Goal: Information Seeking & Learning: Learn about a topic

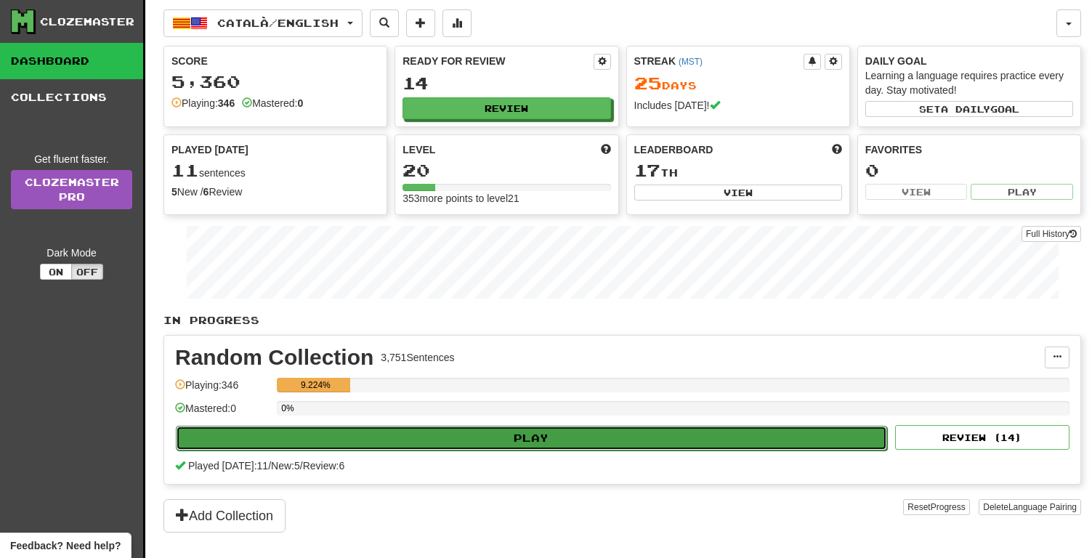
click at [501, 435] on button "Play" at bounding box center [531, 438] width 711 height 25
select select "**"
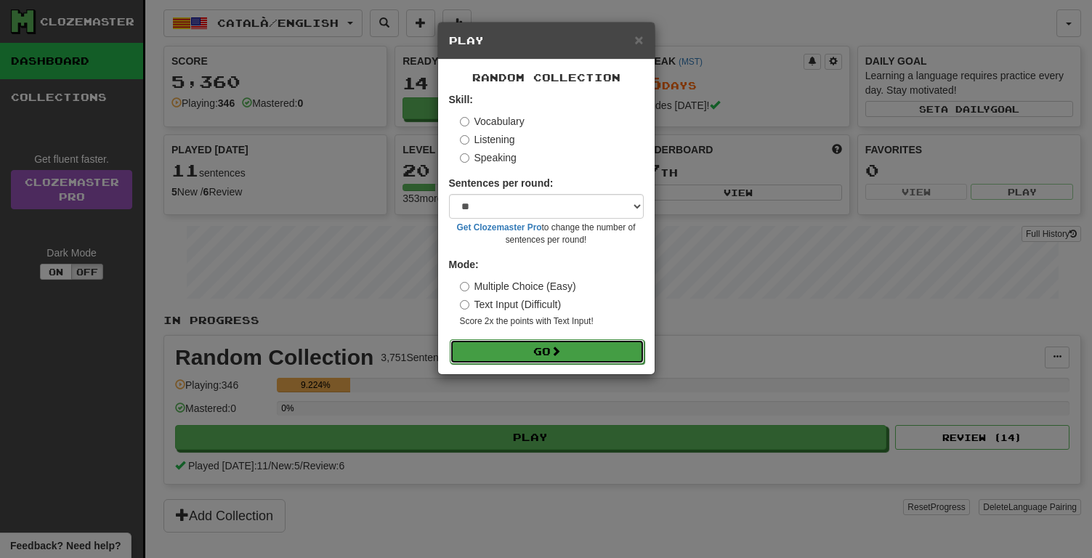
click at [509, 352] on button "Go" at bounding box center [547, 351] width 195 height 25
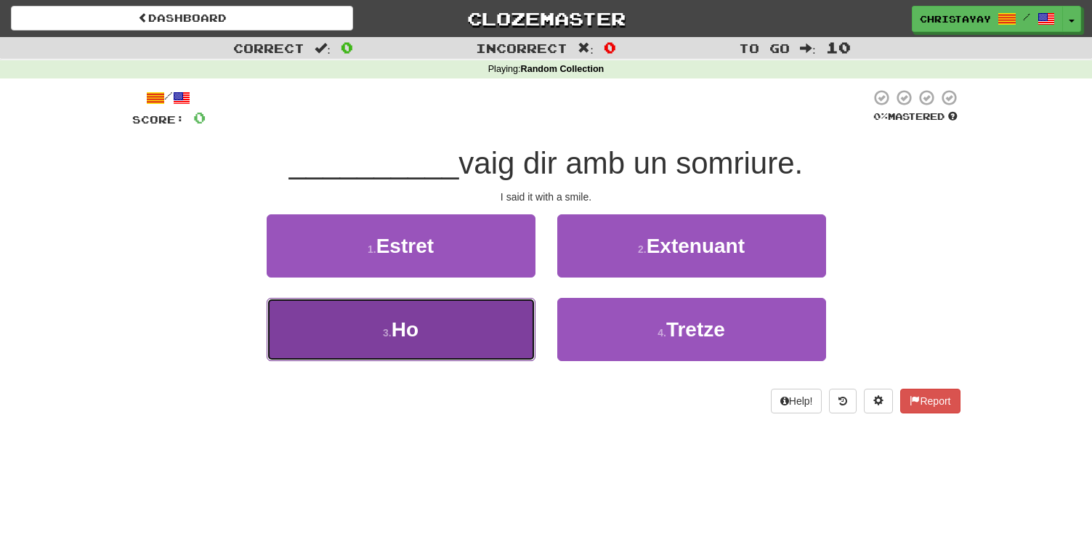
click at [517, 320] on button "3 . Ho" at bounding box center [401, 329] width 269 height 63
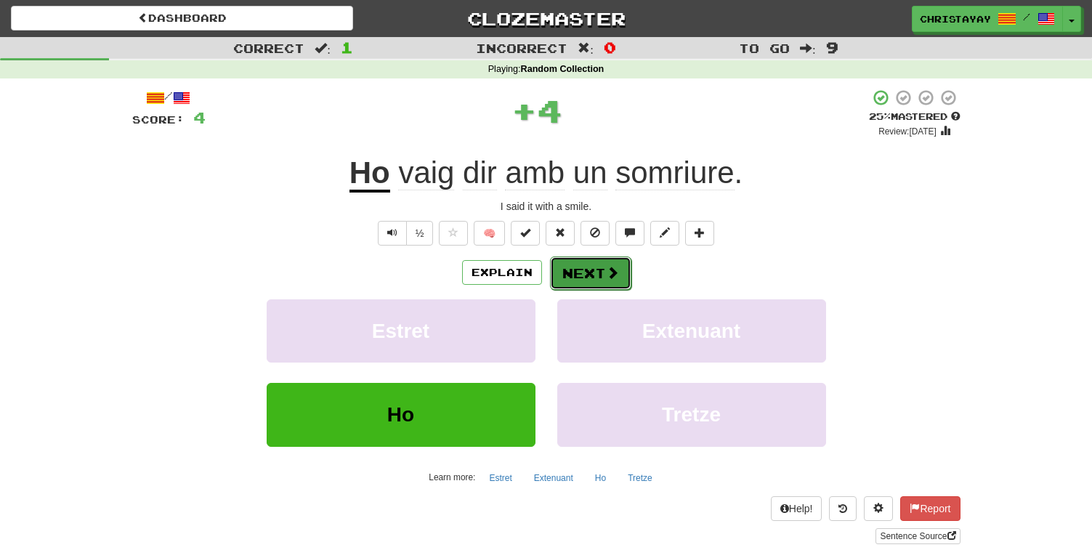
click at [577, 269] on button "Next" at bounding box center [590, 273] width 81 height 33
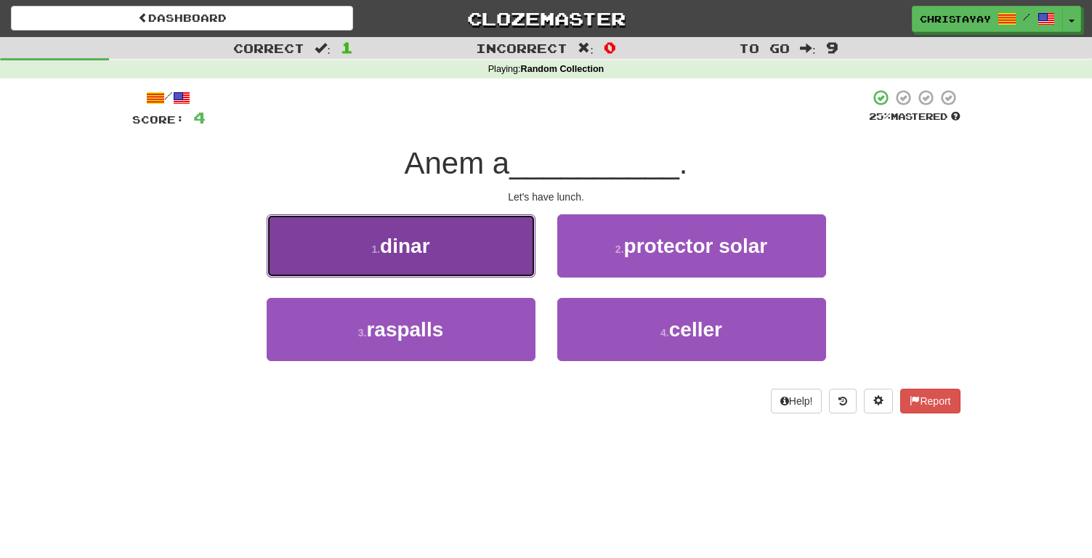
click at [502, 265] on button "1 . dinar" at bounding box center [401, 245] width 269 height 63
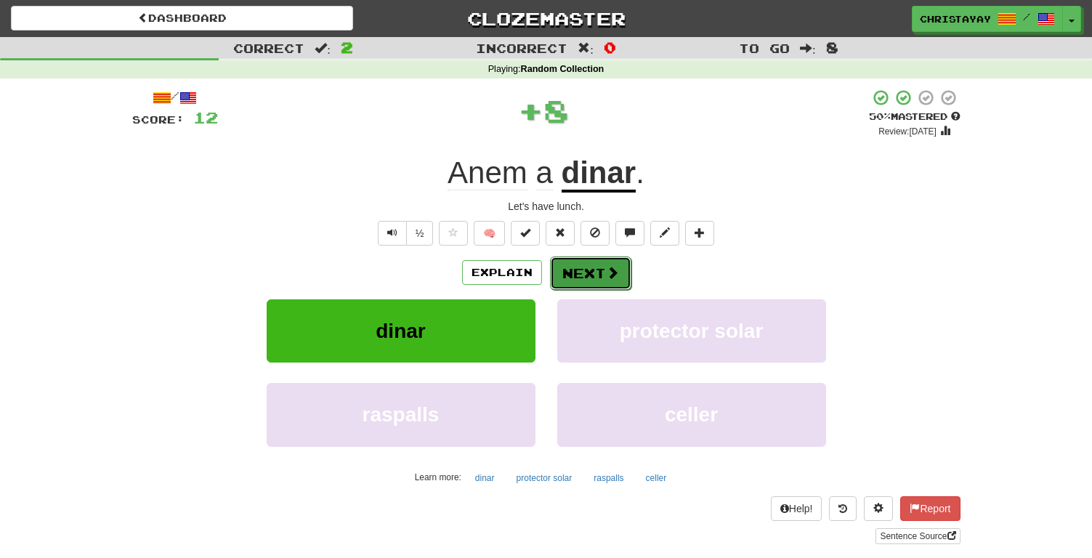
click at [578, 278] on button "Next" at bounding box center [590, 273] width 81 height 33
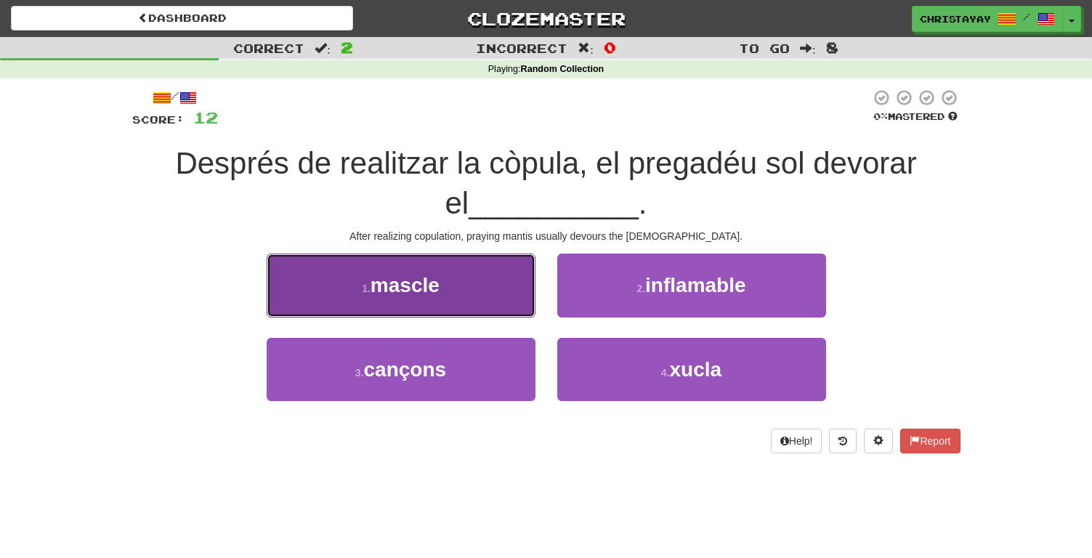
click at [477, 296] on button "1 . mascle" at bounding box center [401, 285] width 269 height 63
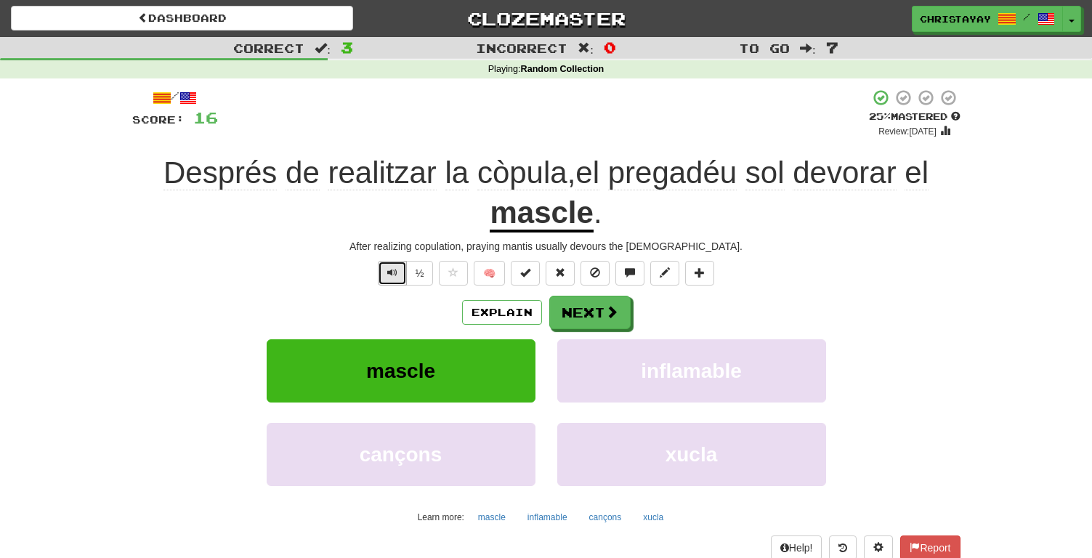
click at [392, 274] on span "Text-to-speech controls" at bounding box center [392, 272] width 10 height 10
click at [584, 310] on button "Next" at bounding box center [590, 312] width 81 height 33
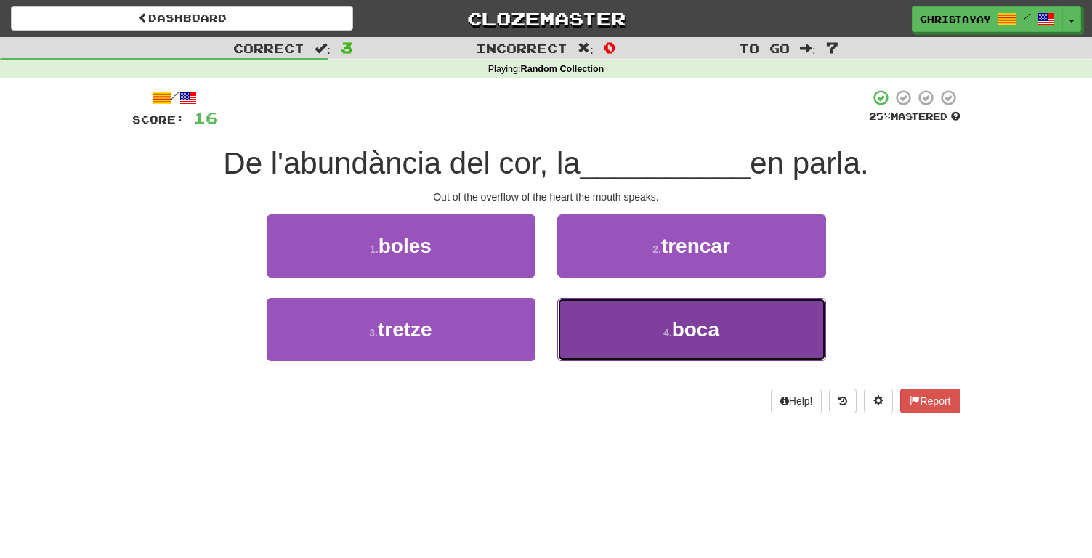
click at [593, 319] on button "4 . boca" at bounding box center [691, 329] width 269 height 63
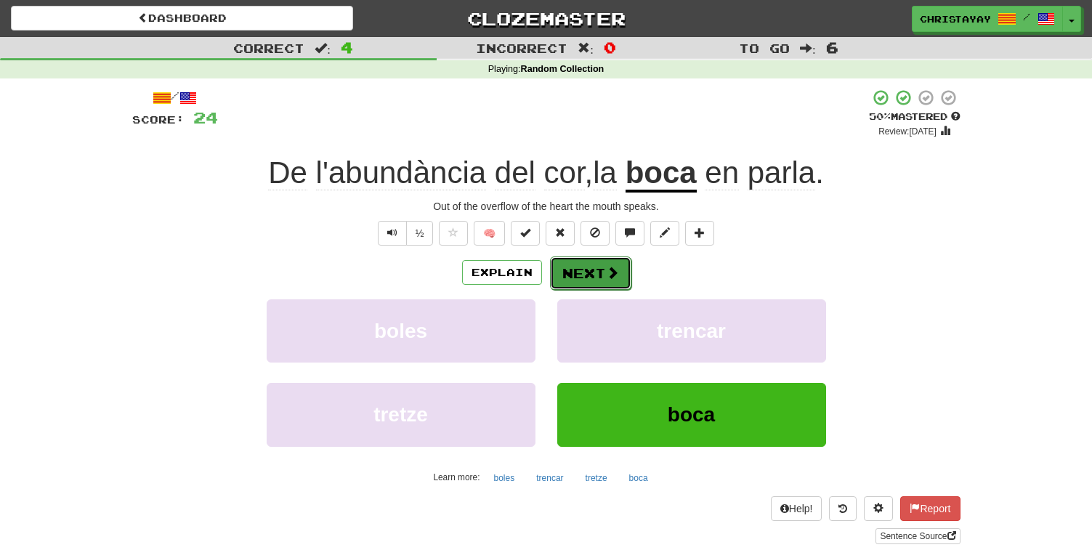
click at [591, 274] on button "Next" at bounding box center [590, 273] width 81 height 33
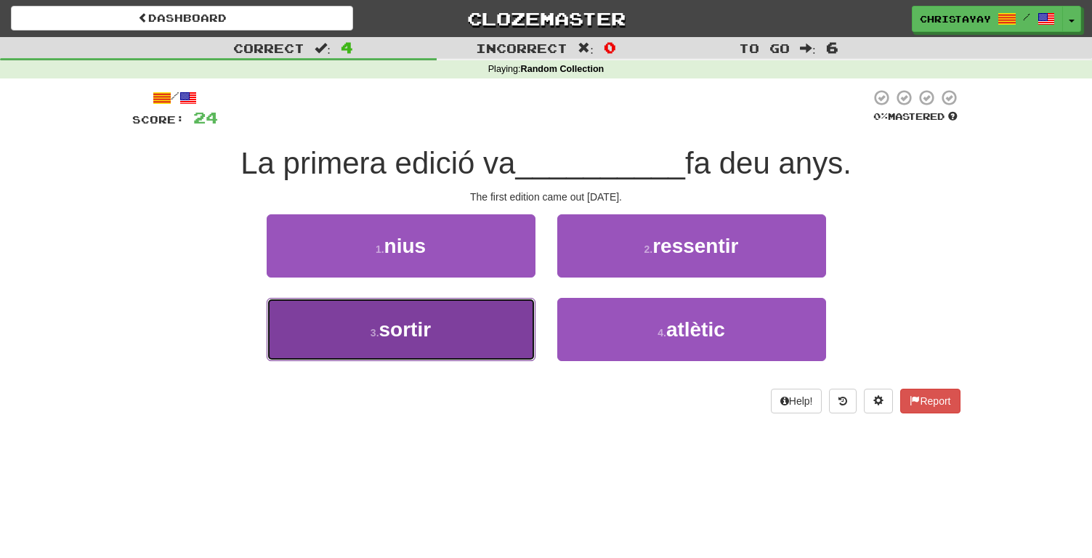
click at [514, 310] on button "3 . sortir" at bounding box center [401, 329] width 269 height 63
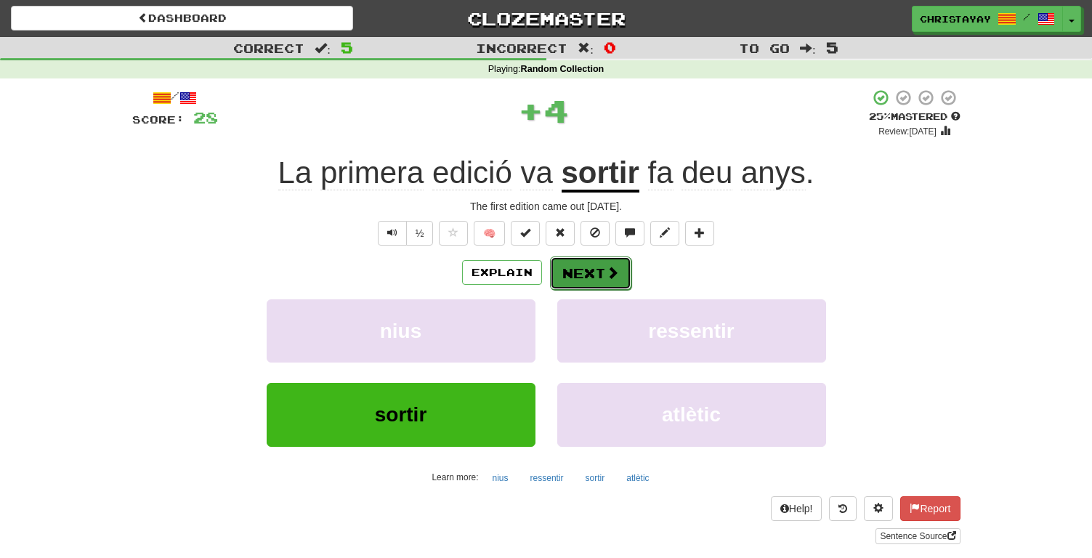
click at [574, 276] on button "Next" at bounding box center [590, 273] width 81 height 33
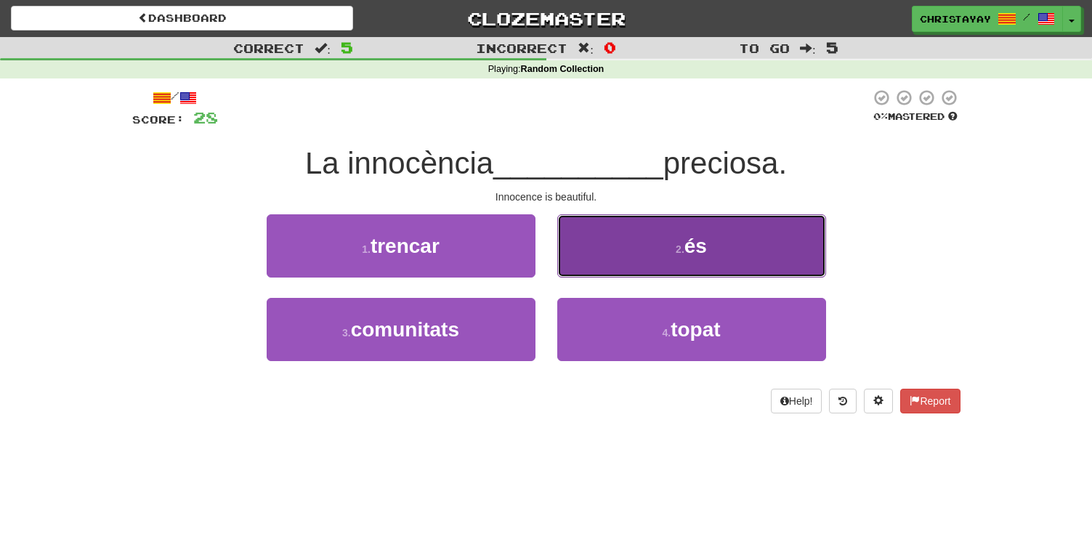
click at [590, 254] on button "2 . és" at bounding box center [691, 245] width 269 height 63
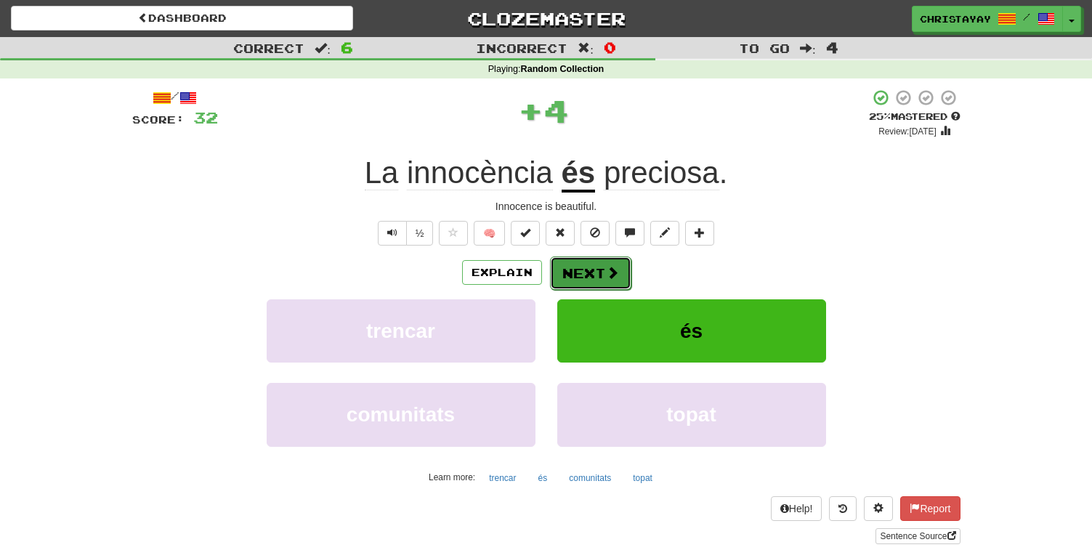
click at [582, 272] on button "Next" at bounding box center [590, 273] width 81 height 33
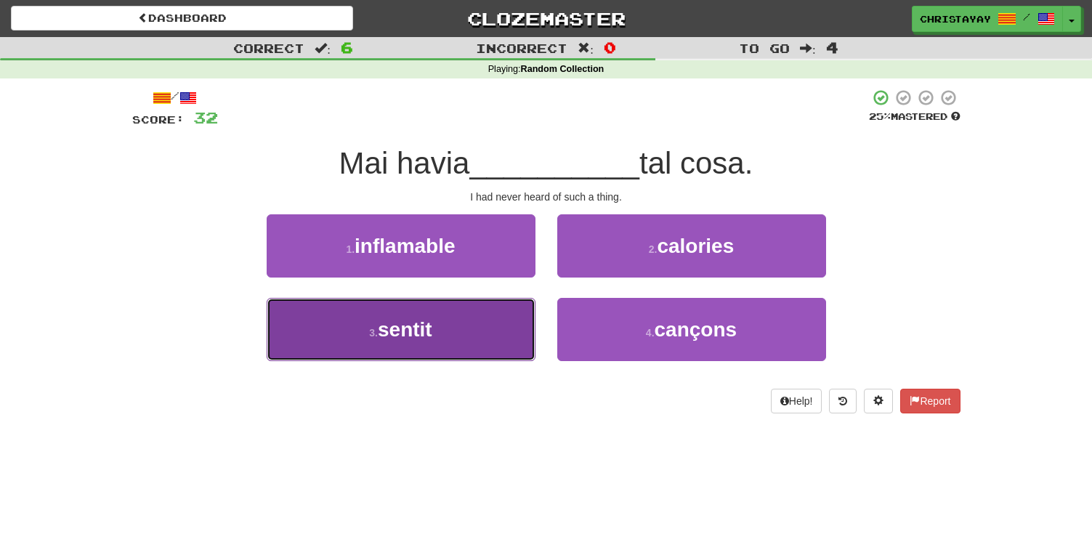
click at [505, 333] on button "3 . sentit" at bounding box center [401, 329] width 269 height 63
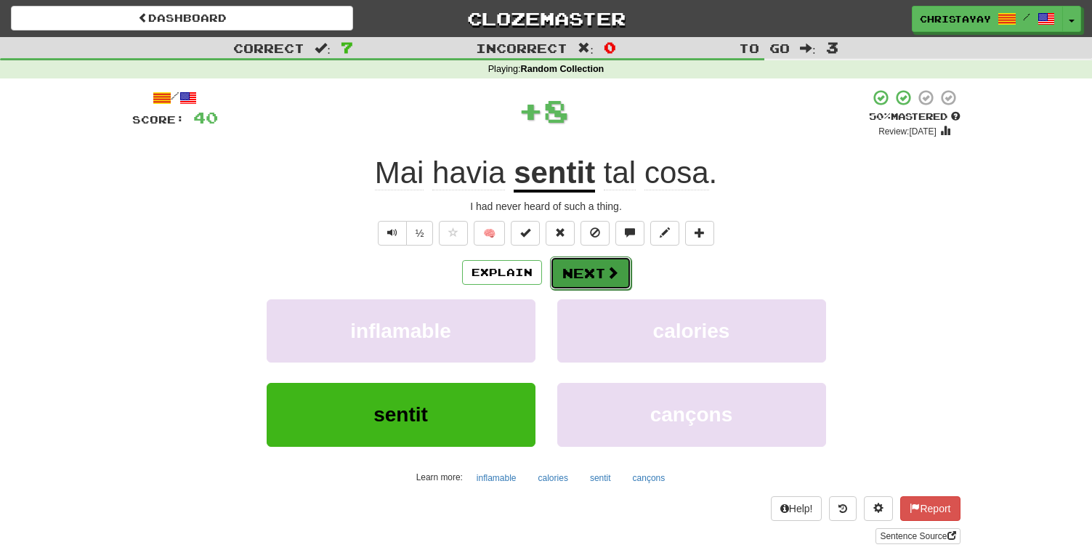
click at [591, 278] on button "Next" at bounding box center [590, 273] width 81 height 33
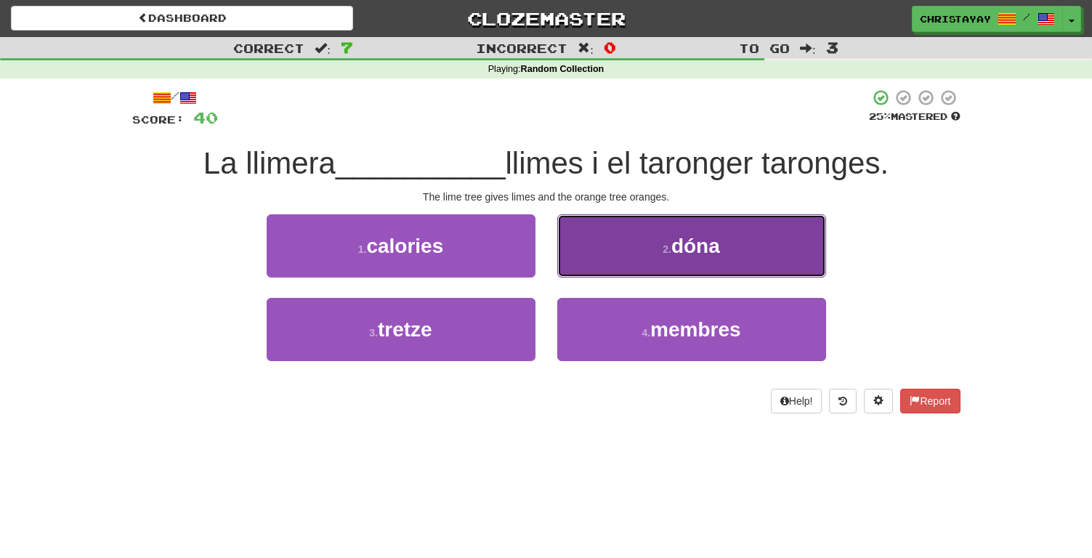
click at [600, 267] on button "2 . dóna" at bounding box center [691, 245] width 269 height 63
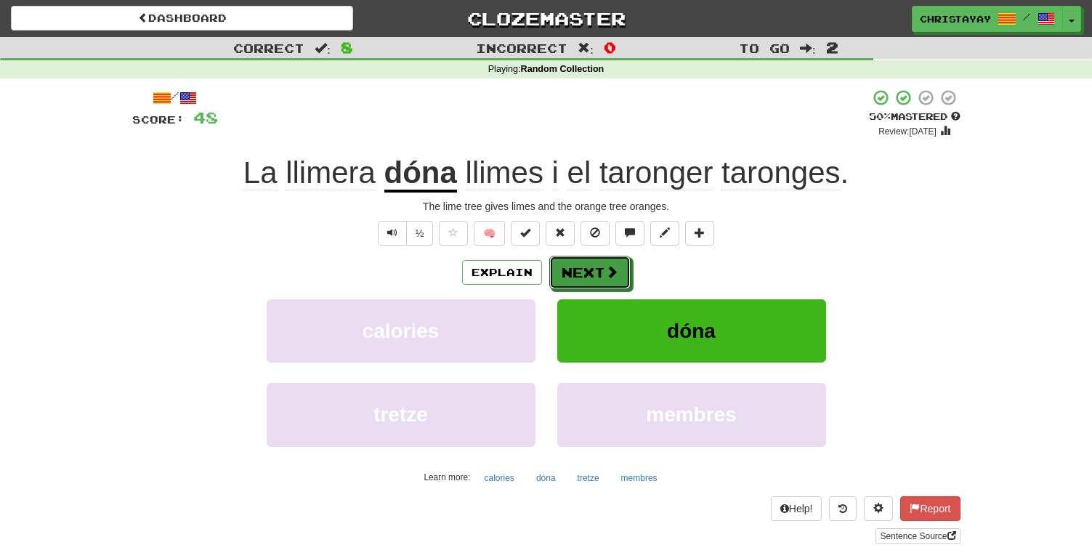
click at [600, 267] on button "Next" at bounding box center [589, 272] width 81 height 33
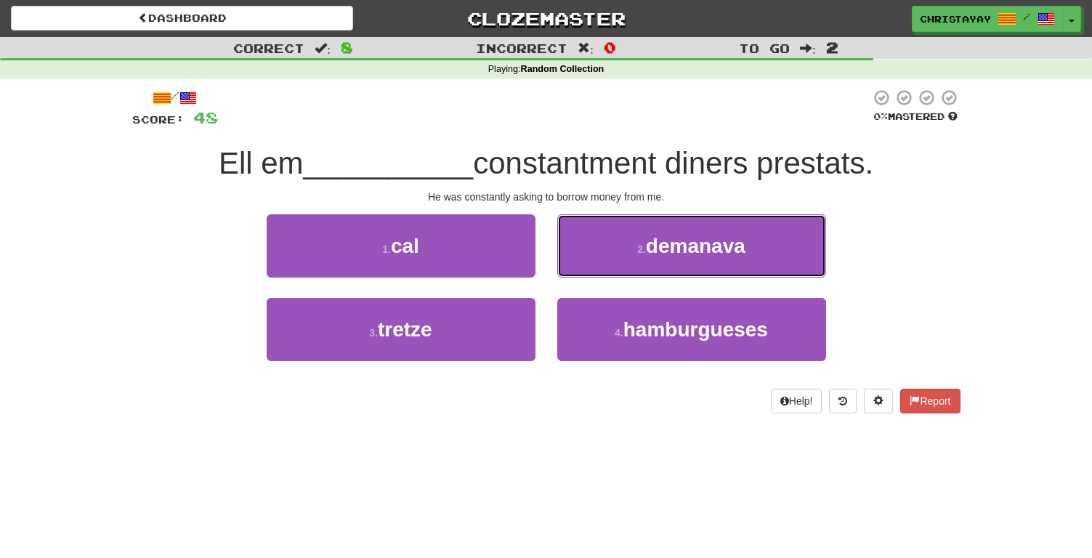
click at [600, 267] on button "2 . demanava" at bounding box center [691, 245] width 269 height 63
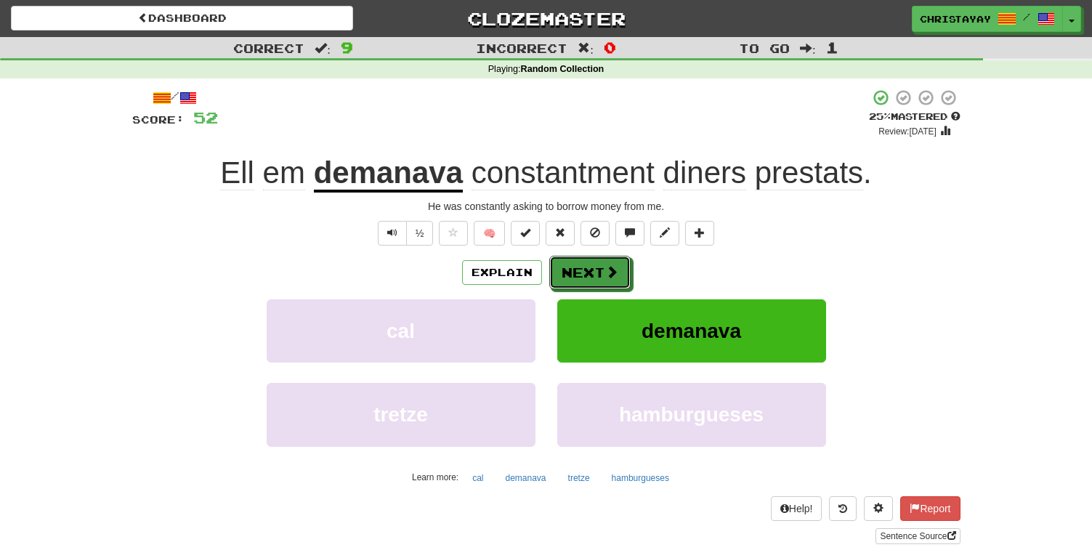
click at [600, 267] on button "Next" at bounding box center [589, 272] width 81 height 33
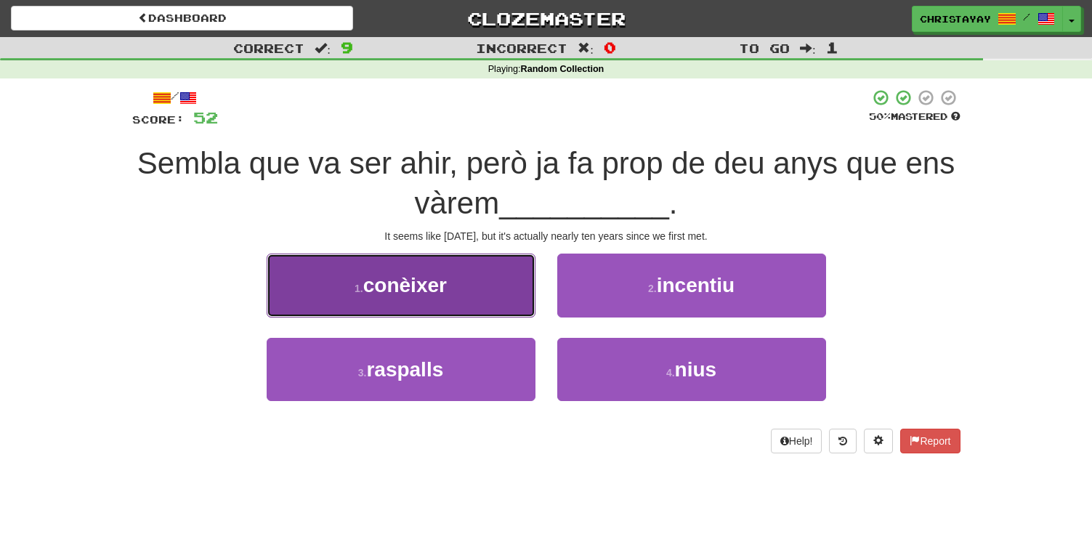
click at [506, 291] on button "1 . conèixer" at bounding box center [401, 285] width 269 height 63
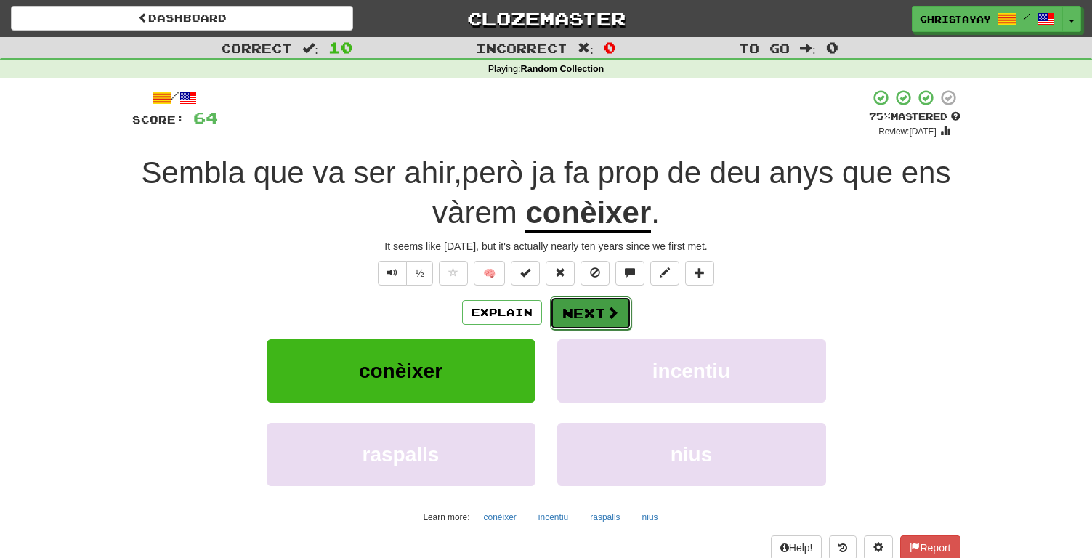
click at [597, 308] on button "Next" at bounding box center [590, 312] width 81 height 33
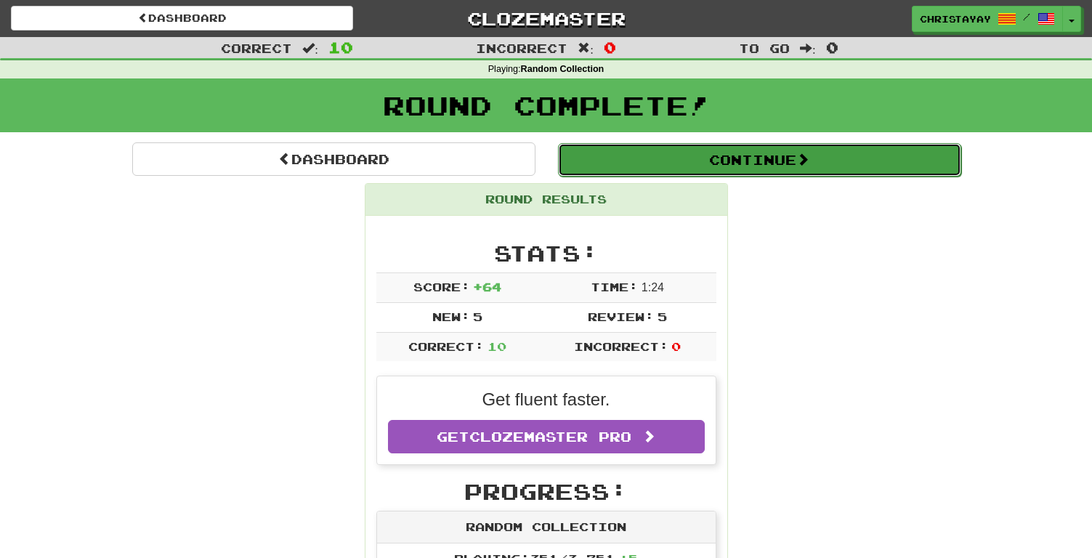
click at [638, 170] on button "Continue" at bounding box center [759, 159] width 403 height 33
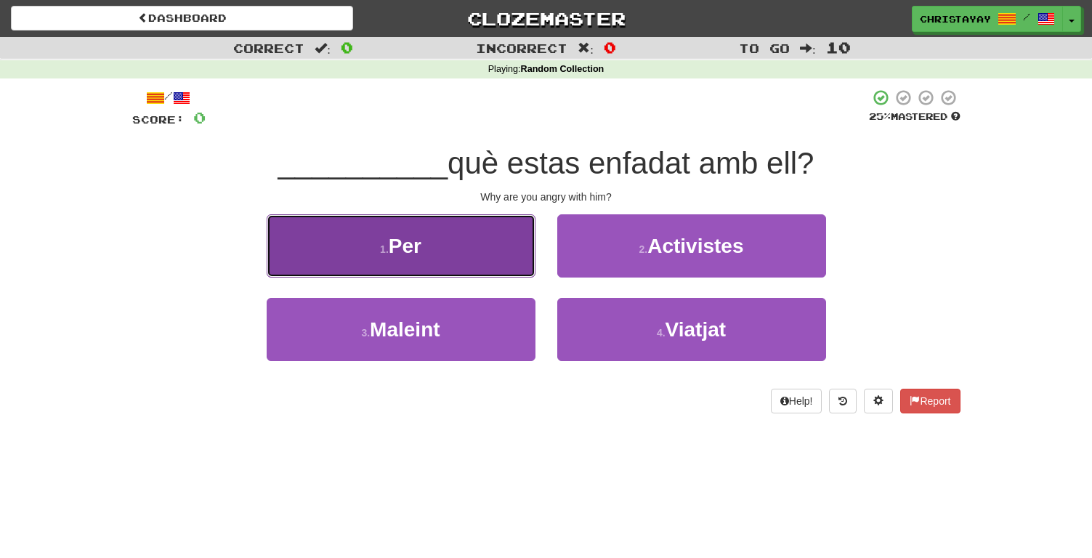
click at [510, 243] on button "1 . Per" at bounding box center [401, 245] width 269 height 63
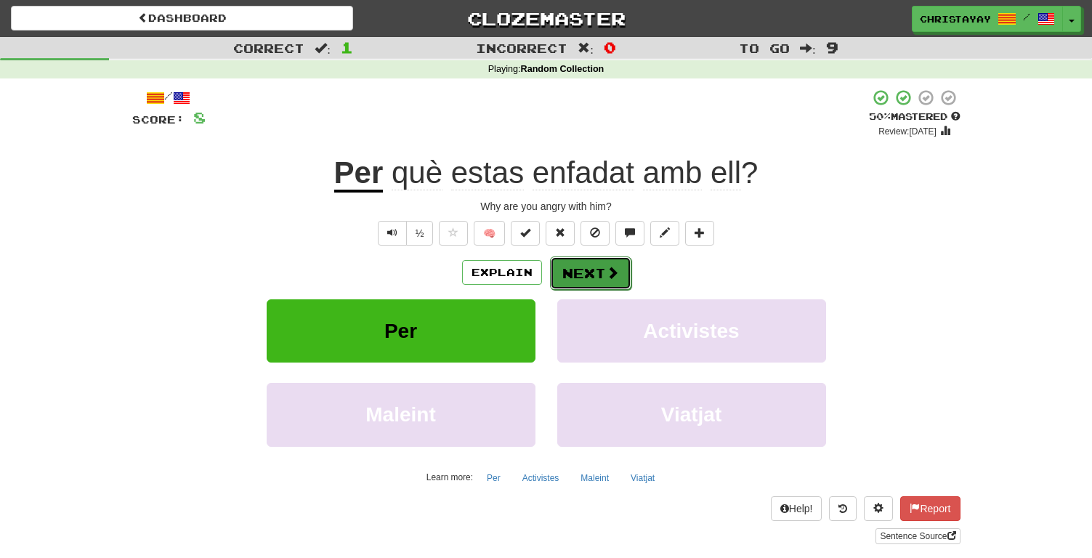
click at [573, 274] on button "Next" at bounding box center [590, 273] width 81 height 33
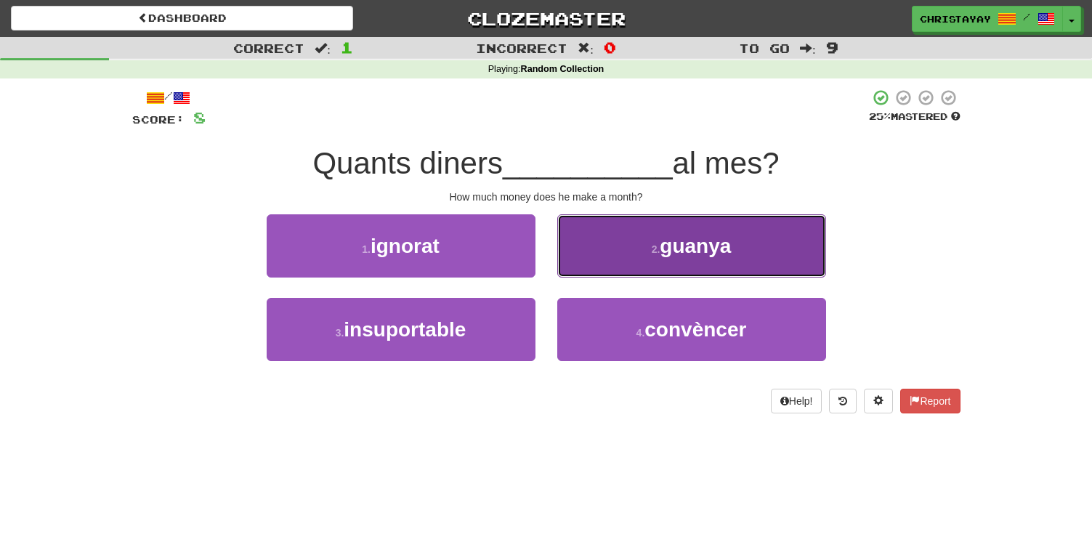
click at [605, 254] on button "2 . guanya" at bounding box center [691, 245] width 269 height 63
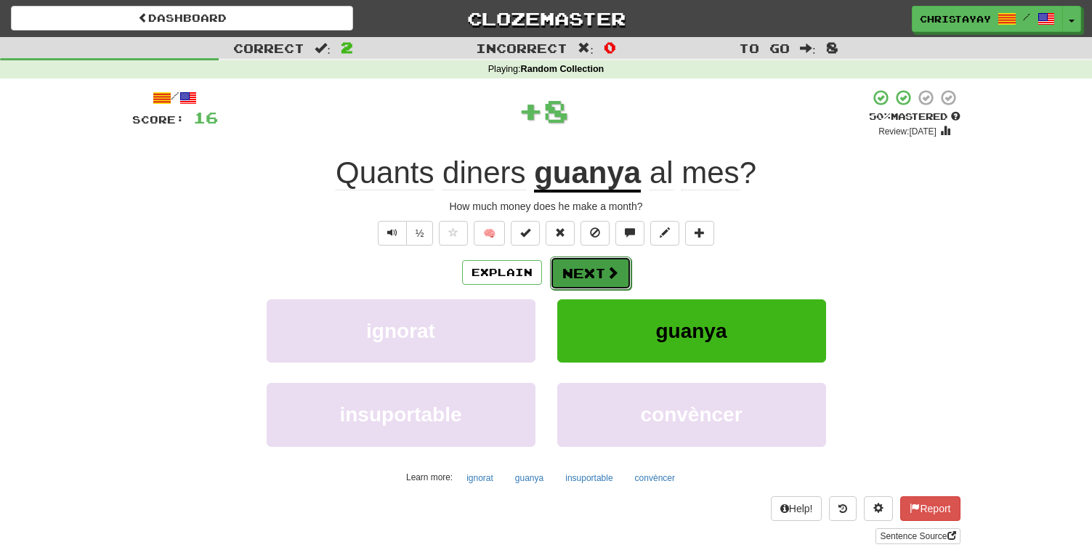
click at [588, 267] on button "Next" at bounding box center [590, 273] width 81 height 33
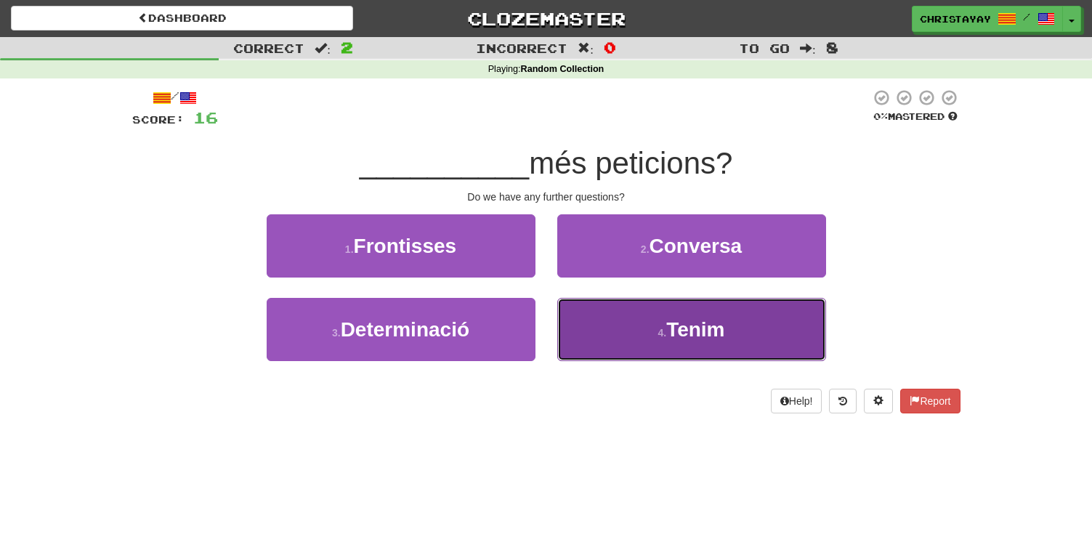
click at [577, 313] on button "4 . Tenim" at bounding box center [691, 329] width 269 height 63
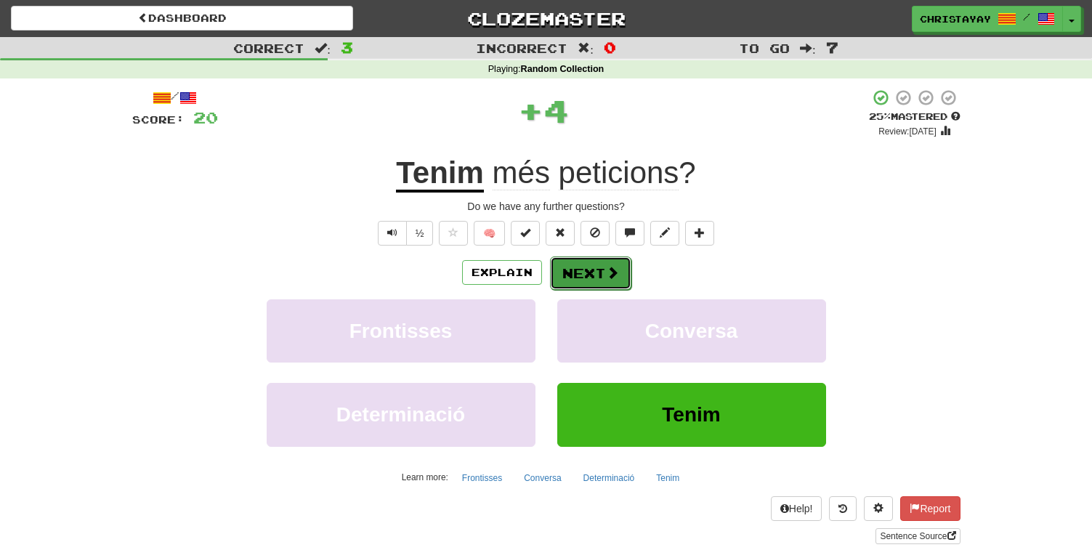
click at [578, 270] on button "Next" at bounding box center [590, 273] width 81 height 33
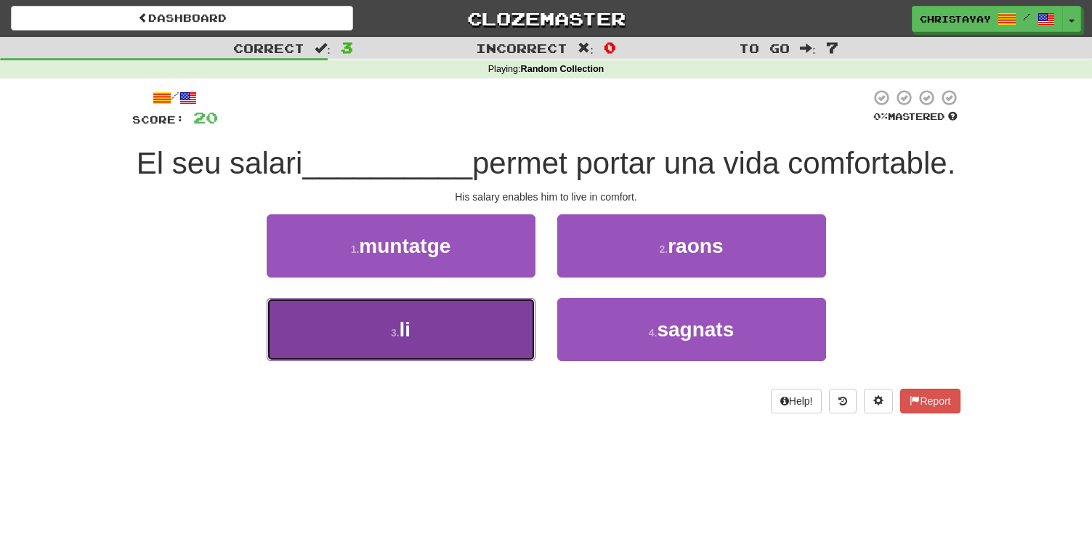
click at [500, 319] on button "3 . li" at bounding box center [401, 329] width 269 height 63
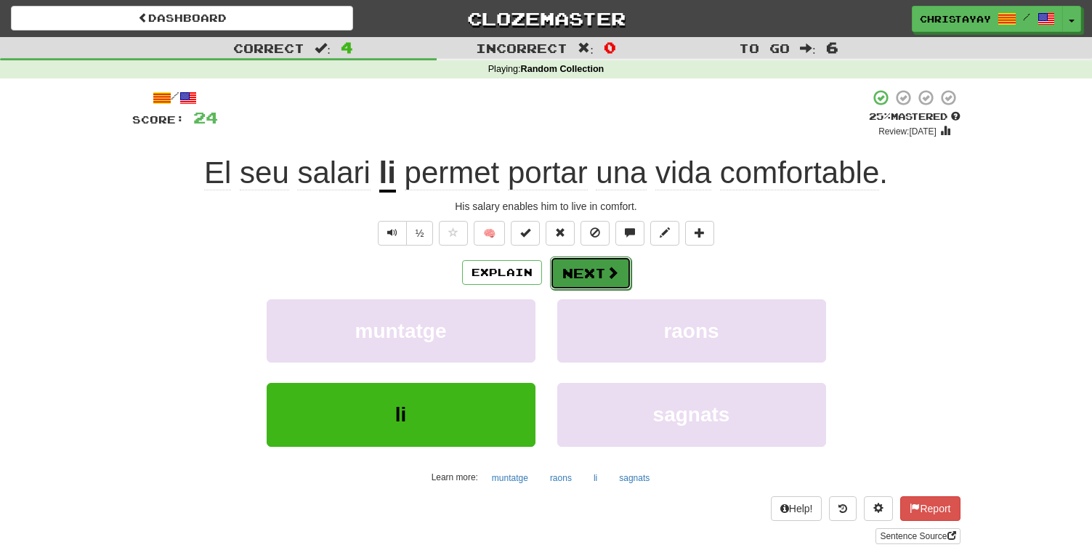
click at [578, 270] on button "Next" at bounding box center [590, 273] width 81 height 33
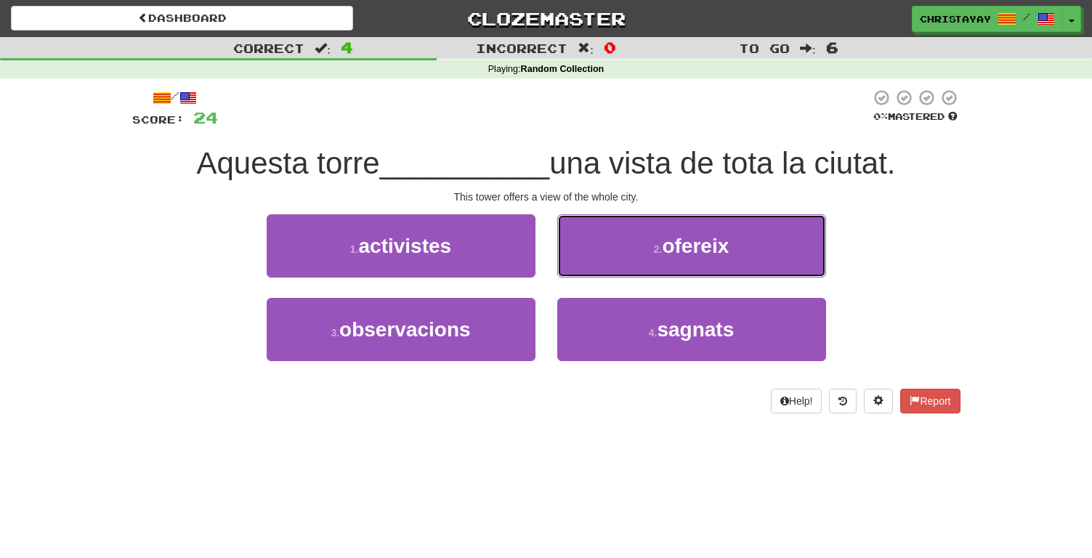
click at [578, 270] on button "2 . ofereix" at bounding box center [691, 245] width 269 height 63
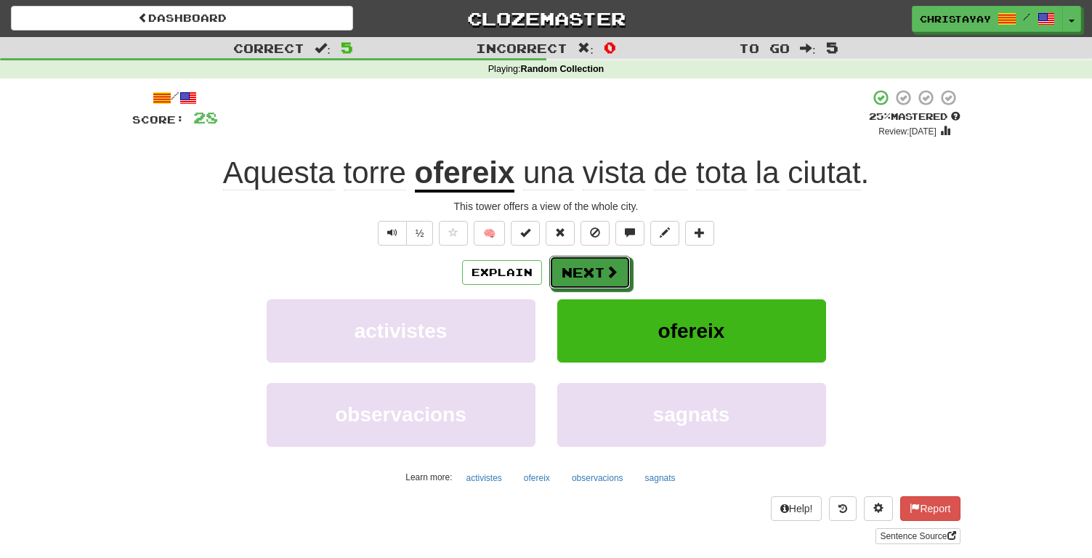
click at [578, 270] on button "Next" at bounding box center [589, 272] width 81 height 33
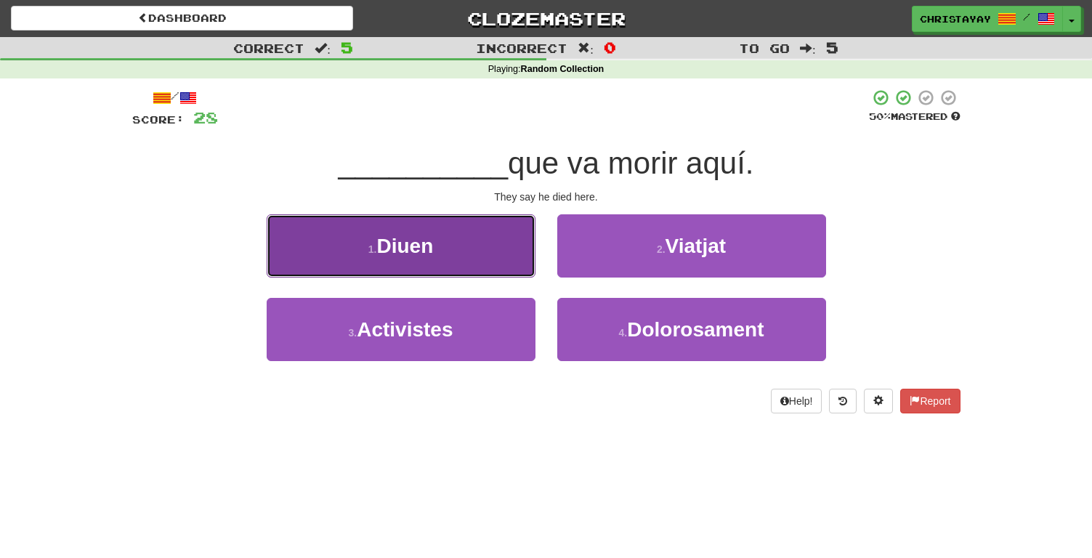
click at [518, 257] on button "1 . Diuen" at bounding box center [401, 245] width 269 height 63
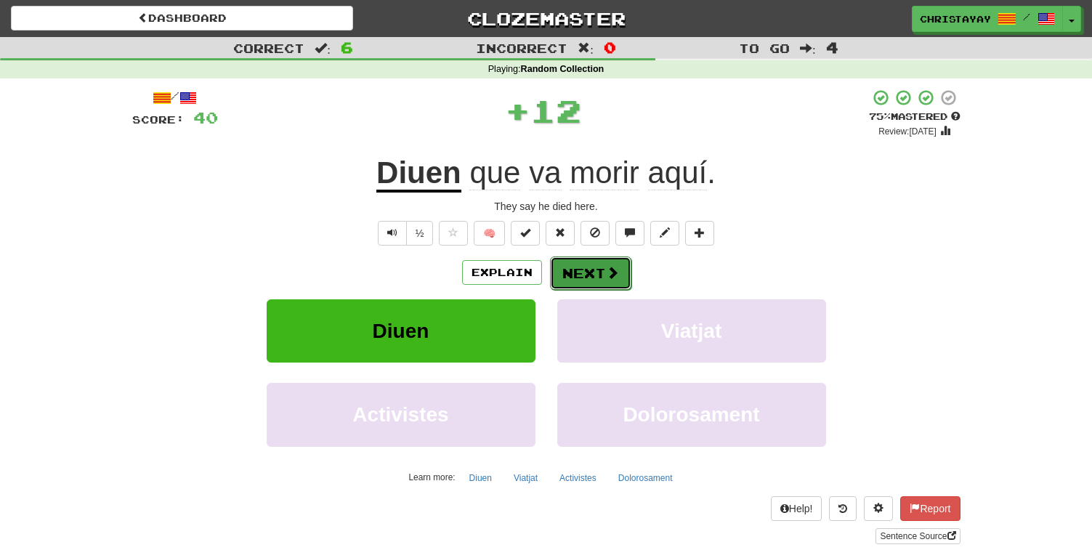
click at [574, 272] on button "Next" at bounding box center [590, 273] width 81 height 33
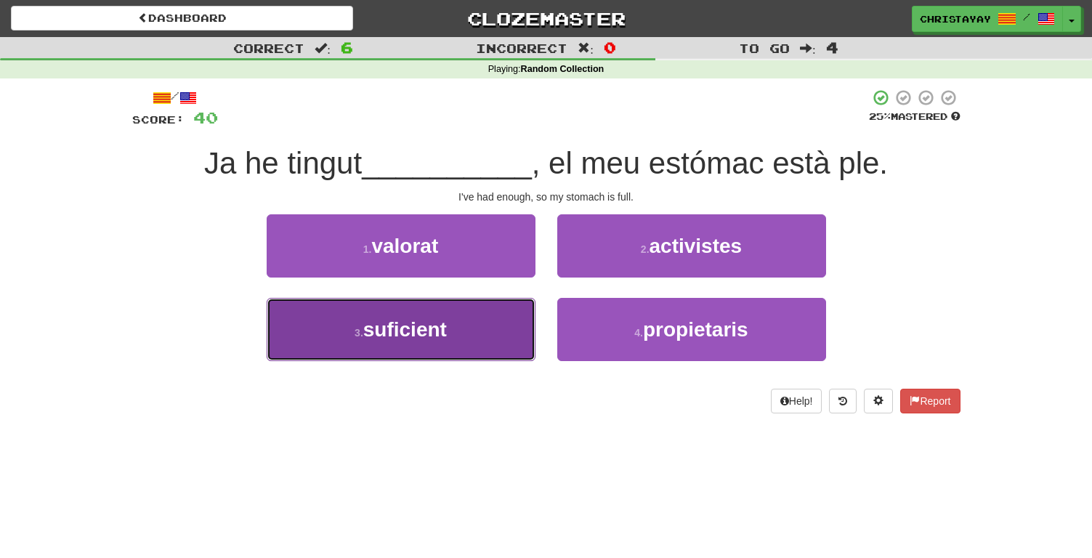
click at [507, 315] on button "3 . suficient" at bounding box center [401, 329] width 269 height 63
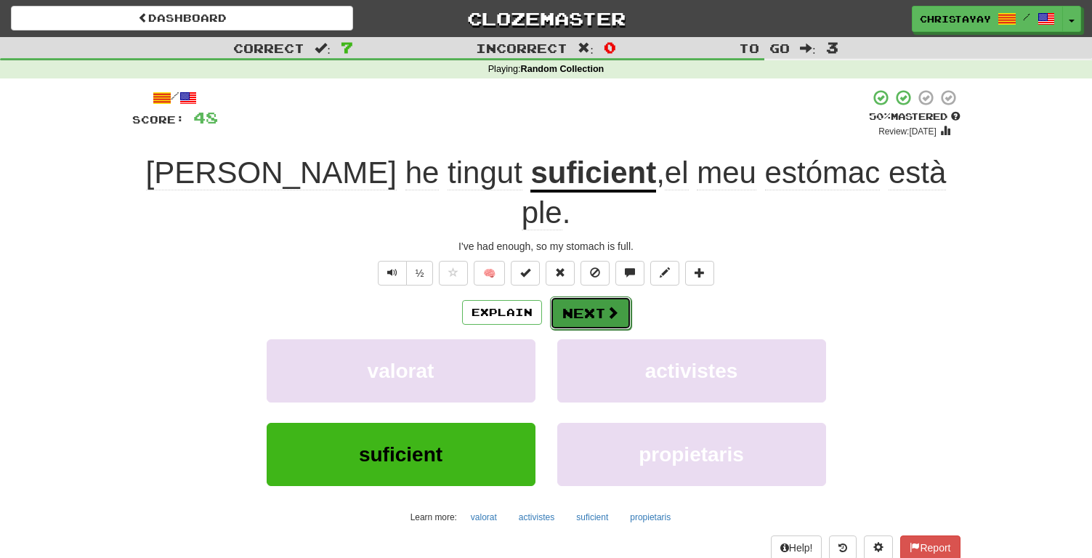
click at [584, 296] on button "Next" at bounding box center [590, 312] width 81 height 33
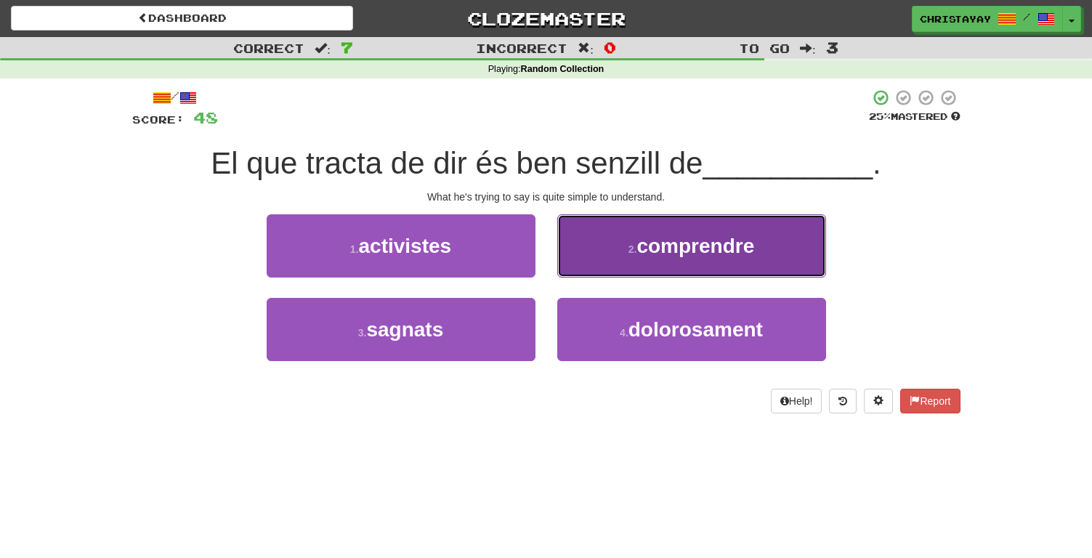
click at [612, 259] on button "2 . comprendre" at bounding box center [691, 245] width 269 height 63
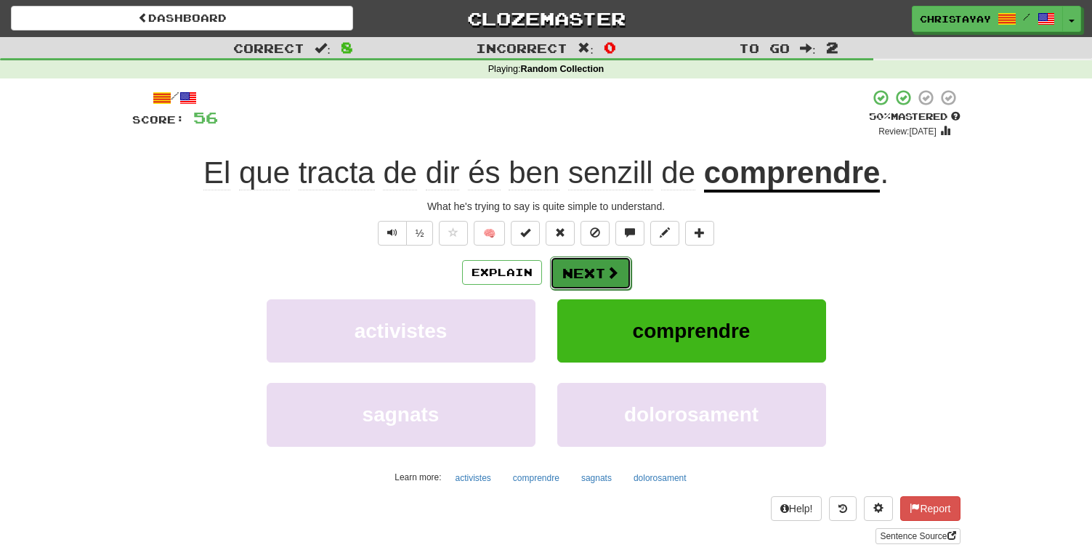
click at [603, 265] on button "Next" at bounding box center [590, 273] width 81 height 33
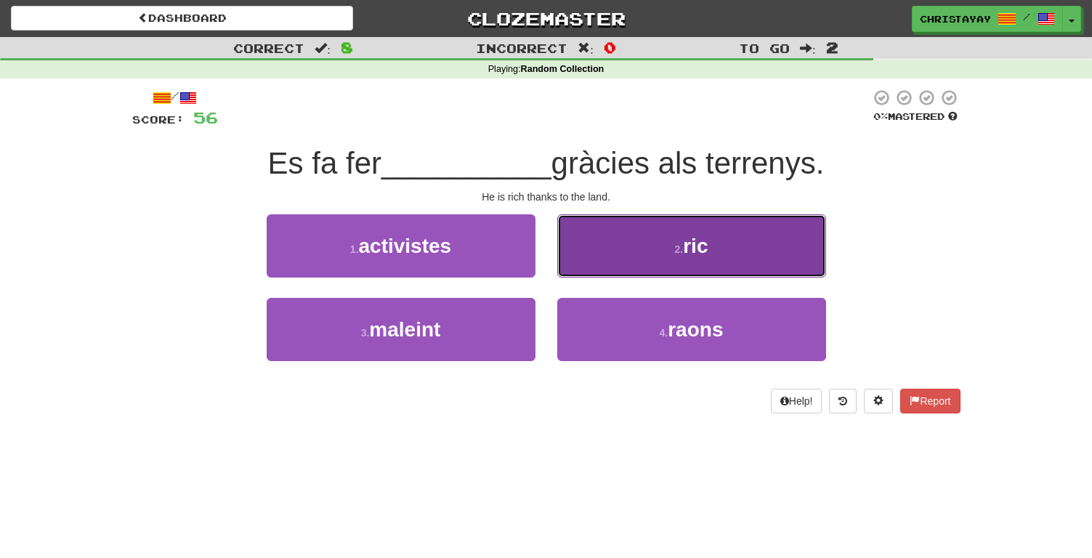
click at [603, 265] on button "2 . ric" at bounding box center [691, 245] width 269 height 63
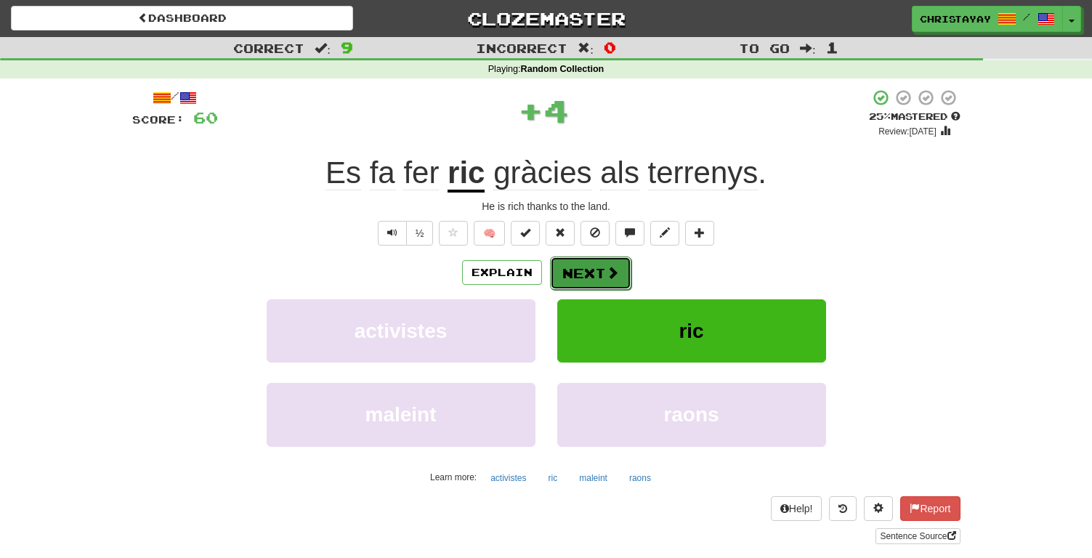
click at [596, 272] on button "Next" at bounding box center [590, 273] width 81 height 33
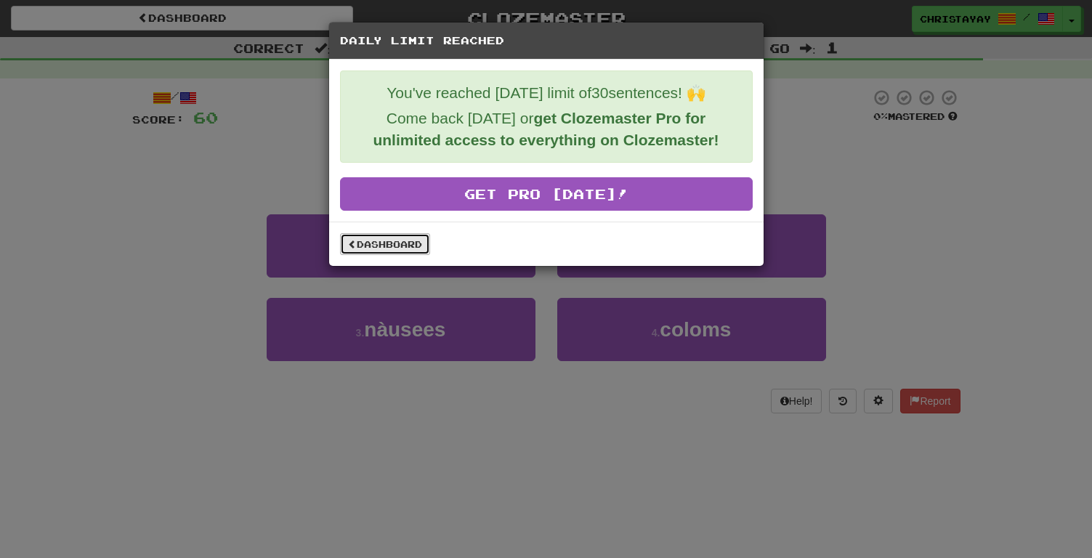
click at [416, 239] on link "Dashboard" at bounding box center [385, 244] width 90 height 22
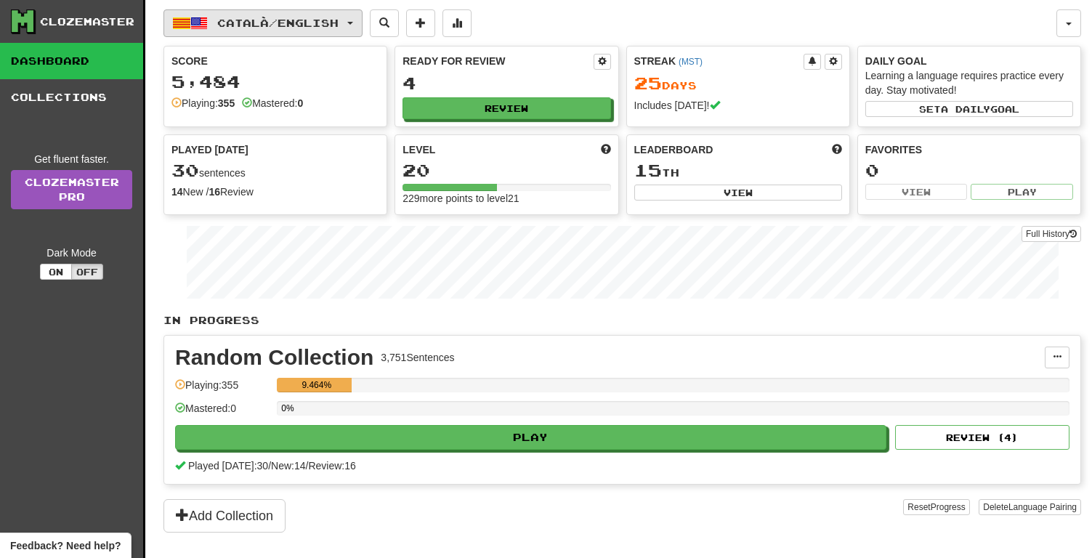
click at [281, 13] on button "Català / English" at bounding box center [262, 23] width 199 height 28
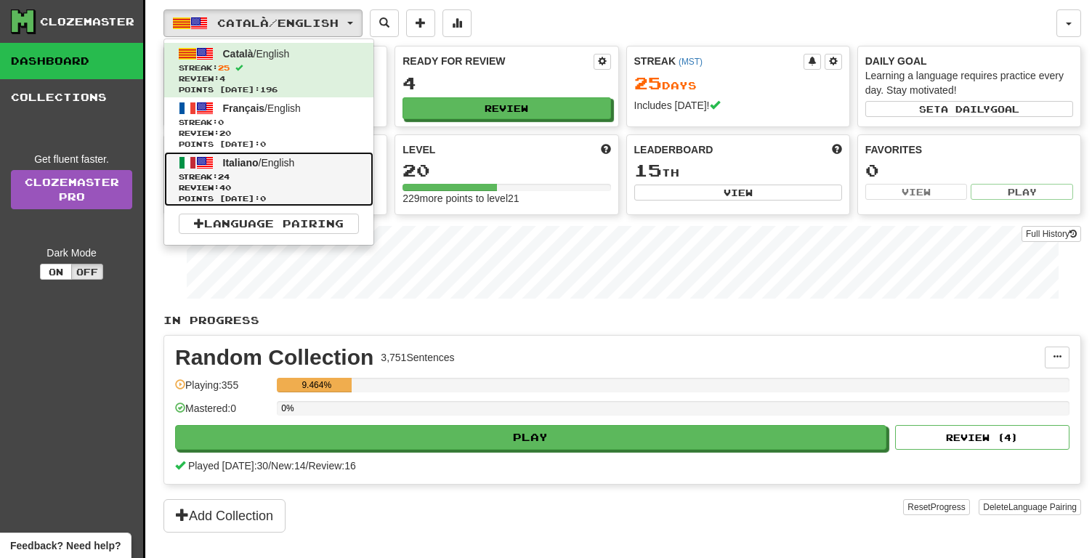
click at [285, 173] on span "Streak: 24" at bounding box center [269, 176] width 180 height 11
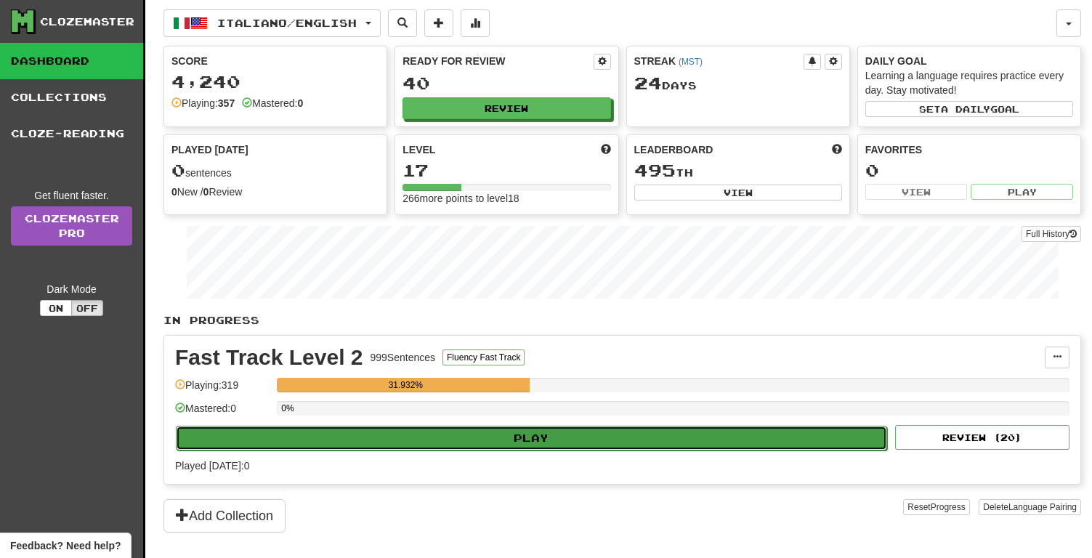
click at [540, 441] on button "Play" at bounding box center [531, 438] width 711 height 25
select select "**"
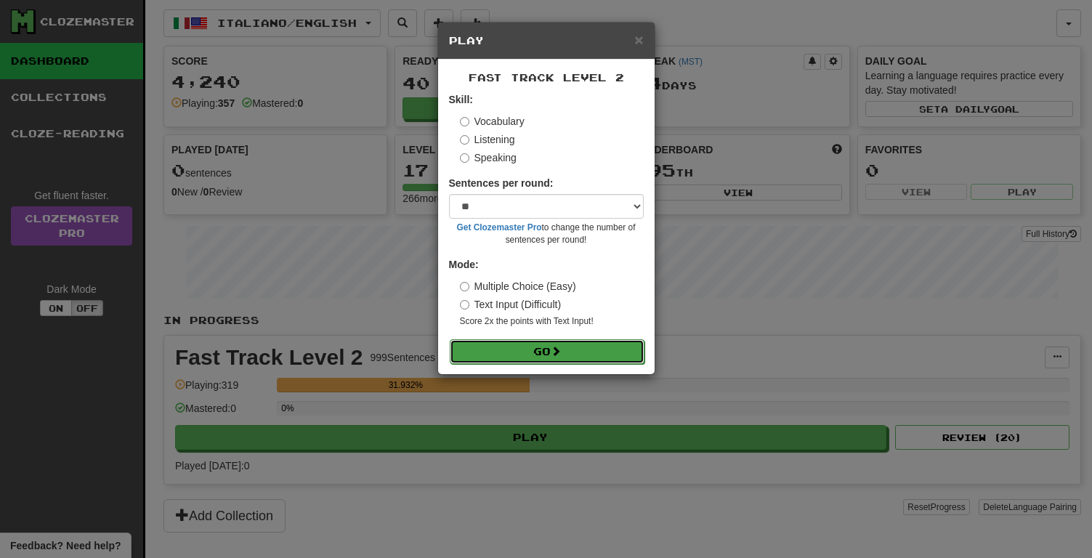
click at [530, 352] on button "Go" at bounding box center [547, 351] width 195 height 25
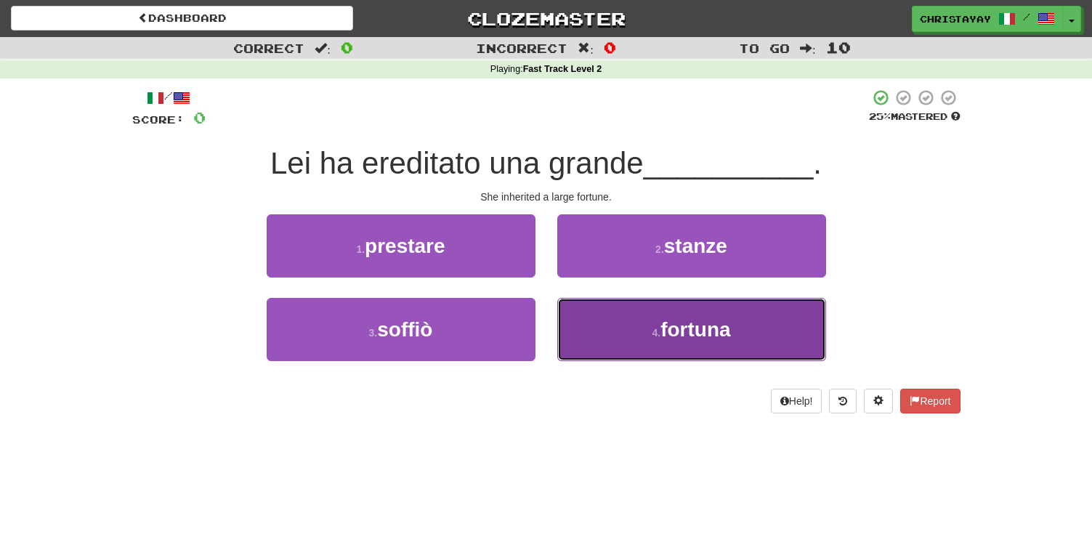
click at [604, 310] on button "4 . fortuna" at bounding box center [691, 329] width 269 height 63
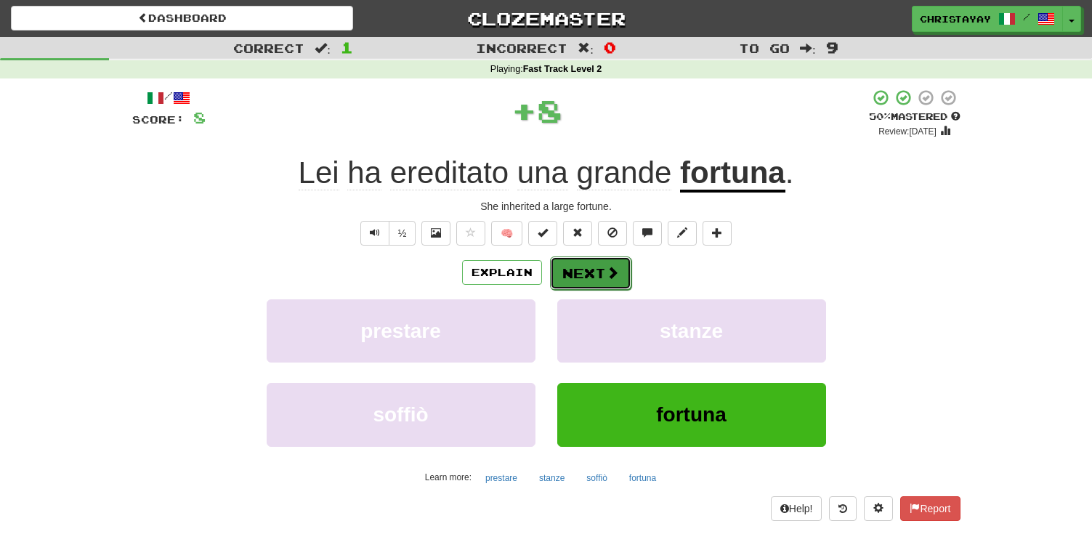
click at [584, 270] on button "Next" at bounding box center [590, 273] width 81 height 33
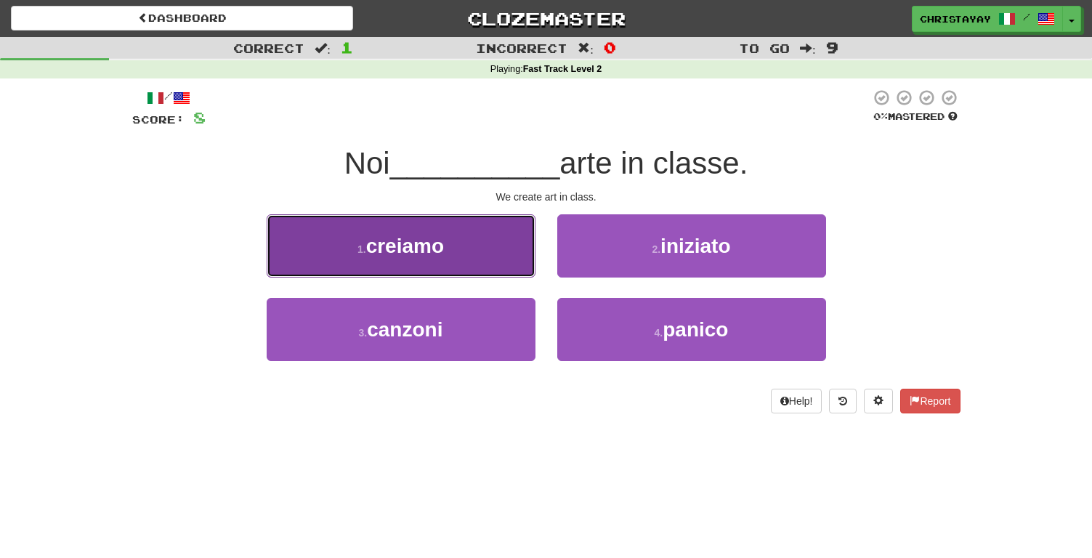
click at [514, 268] on button "1 . [GEOGRAPHIC_DATA]" at bounding box center [401, 245] width 269 height 63
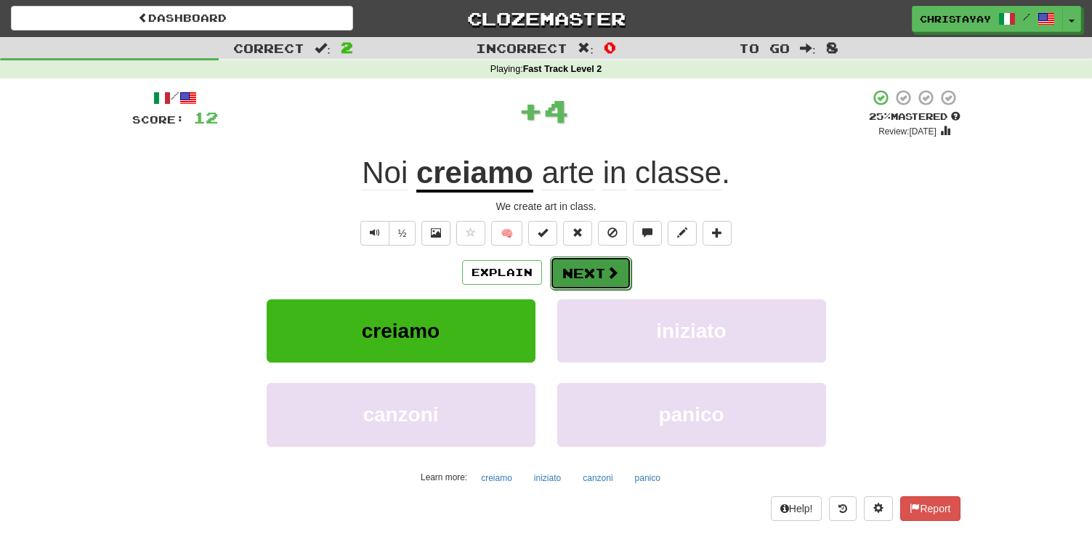
click at [583, 268] on button "Next" at bounding box center [590, 273] width 81 height 33
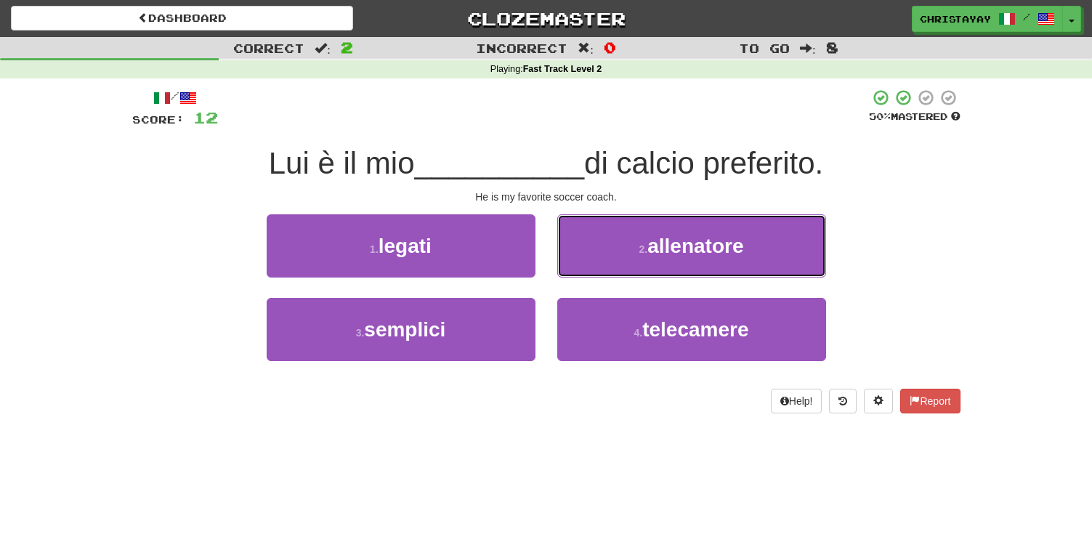
click at [583, 268] on button "2 . allenatore" at bounding box center [691, 245] width 269 height 63
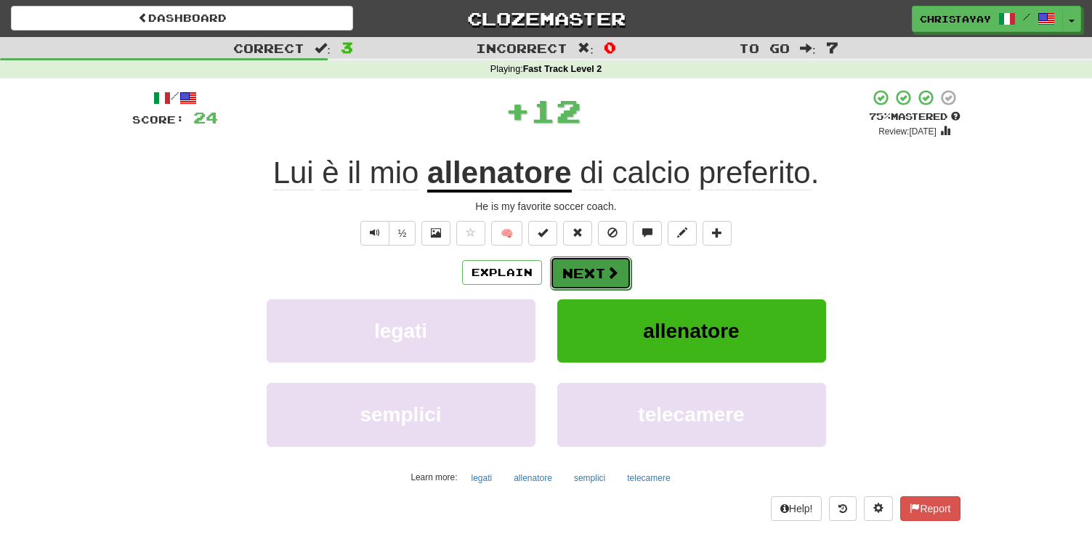
click at [589, 277] on button "Next" at bounding box center [590, 273] width 81 height 33
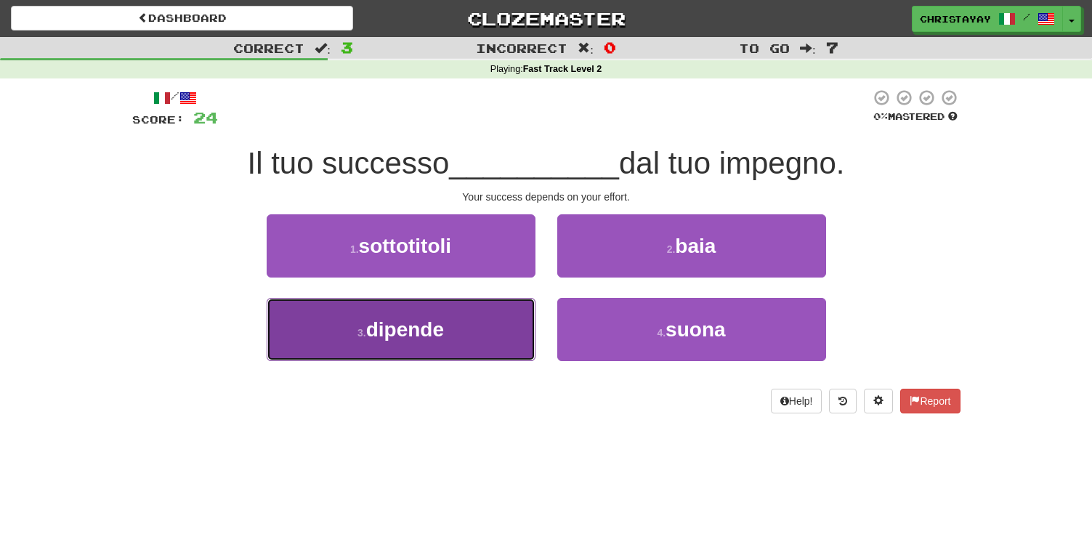
click at [506, 331] on button "3 . dipende" at bounding box center [401, 329] width 269 height 63
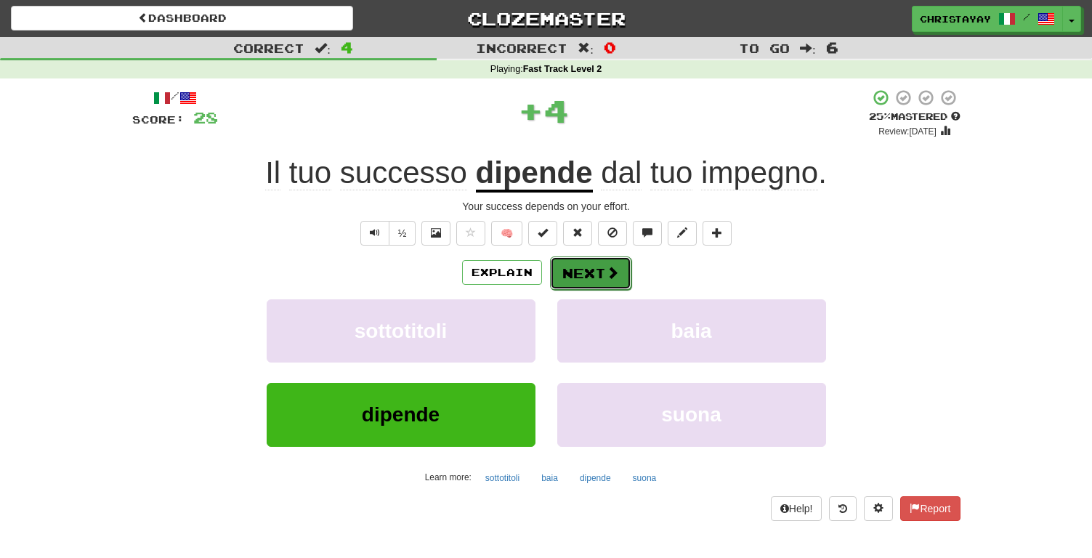
click at [560, 275] on button "Next" at bounding box center [590, 273] width 81 height 33
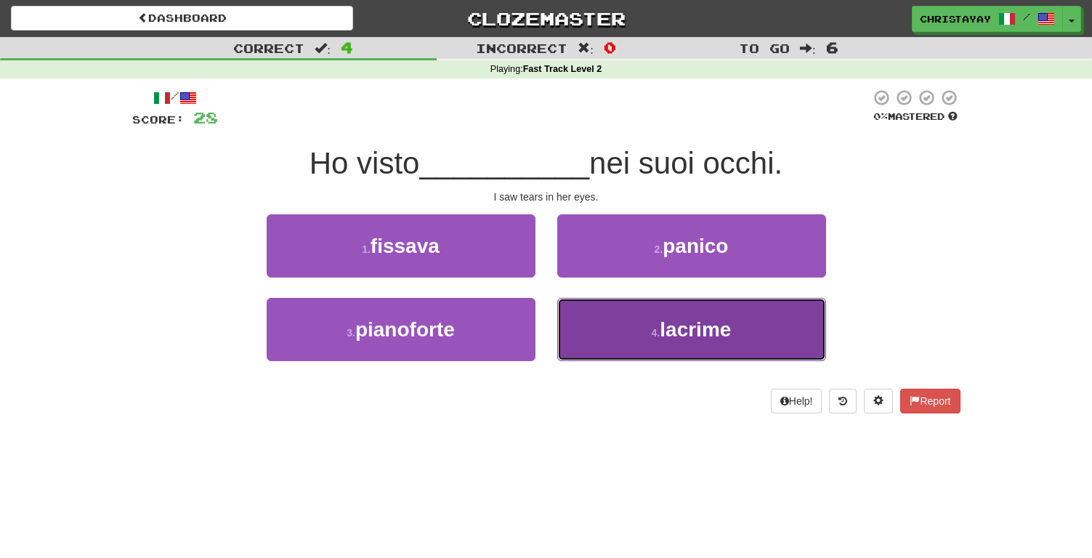
click at [592, 321] on button "4 . lacrime" at bounding box center [691, 329] width 269 height 63
